Goal: Task Accomplishment & Management: Manage account settings

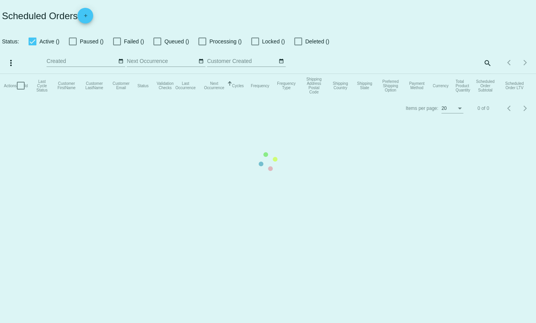
click at [488, 74] on mat-table "Actions Id Last Cycle Status Customer FirstName Customer LastName Customer Emai…" at bounding box center [268, 85] width 536 height 23
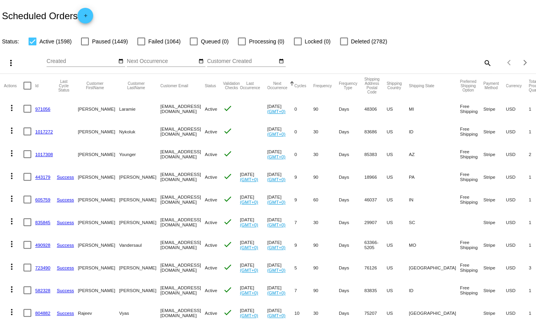
click at [487, 63] on mat-icon "search" at bounding box center [486, 63] width 9 height 12
click at [468, 63] on input "Search" at bounding box center [424, 61] width 133 height 6
paste input "[EMAIL_ADDRESS][DOMAIN_NAME]"
type input "[EMAIL_ADDRESS][DOMAIN_NAME]"
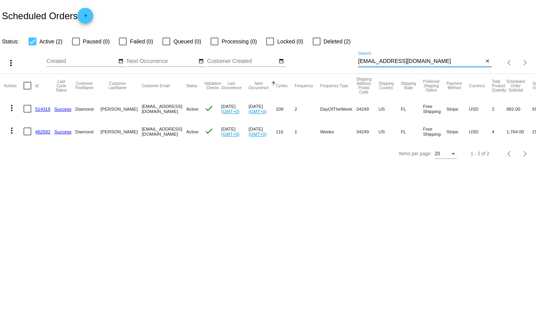
click at [14, 130] on mat-icon "more_vert" at bounding box center [11, 130] width 9 height 9
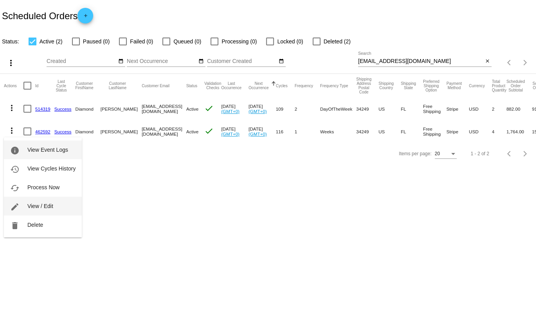
click at [30, 204] on span "View / Edit" at bounding box center [40, 206] width 26 height 6
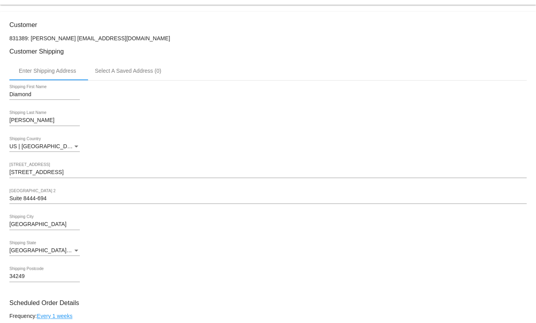
scroll to position [154, 0]
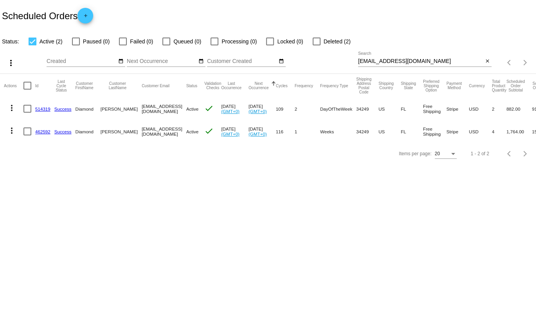
click at [13, 130] on mat-icon "more_vert" at bounding box center [11, 130] width 9 height 9
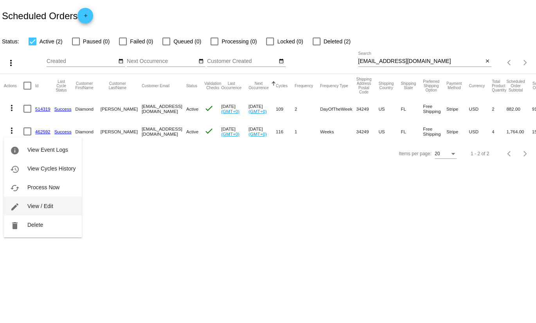
click at [24, 201] on button "edit View / Edit" at bounding box center [43, 206] width 78 height 19
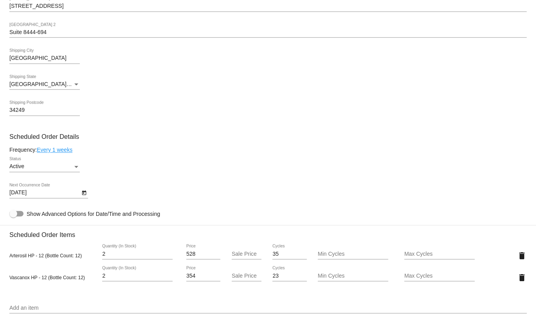
scroll to position [320, 0]
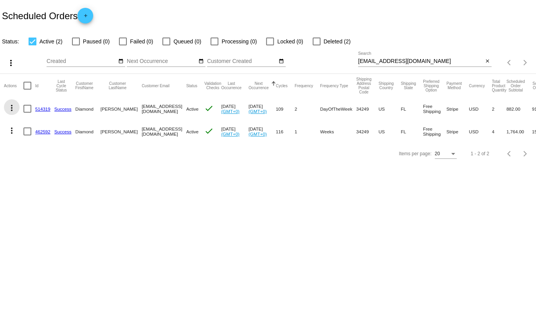
click at [12, 107] on mat-icon "more_vert" at bounding box center [11, 107] width 9 height 9
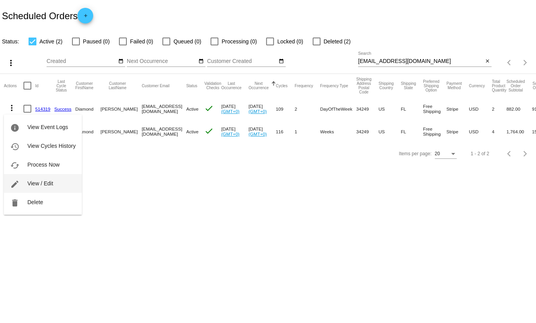
click at [33, 186] on span "View / Edit" at bounding box center [40, 183] width 26 height 6
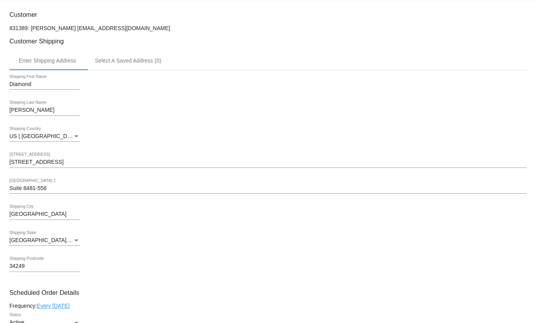
scroll to position [180, 0]
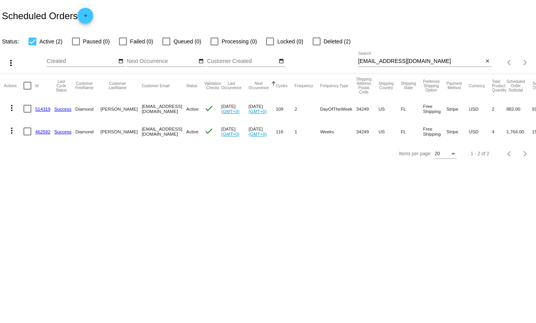
click at [13, 130] on mat-icon "more_vert" at bounding box center [11, 130] width 9 height 9
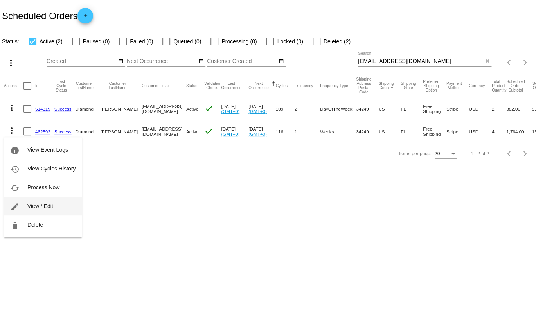
click at [26, 202] on button "edit View / Edit" at bounding box center [43, 206] width 78 height 19
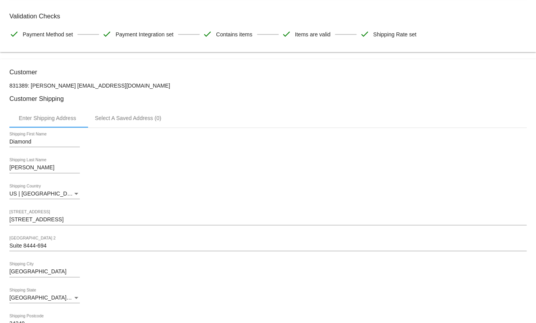
scroll to position [106, 0]
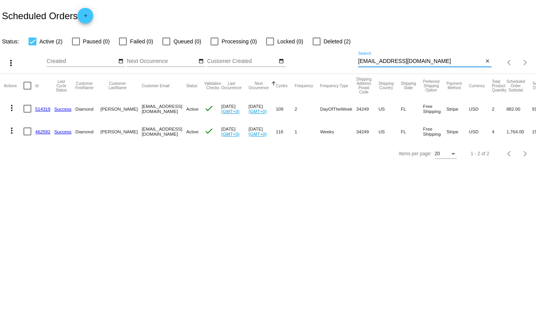
drag, startPoint x: 405, startPoint y: 61, endPoint x: 353, endPoint y: 61, distance: 52.4
click at [358, 61] on input "[EMAIL_ADDRESS][DOMAIN_NAME]" at bounding box center [420, 61] width 125 height 6
